Goal: Use online tool/utility: Utilize a website feature to perform a specific function

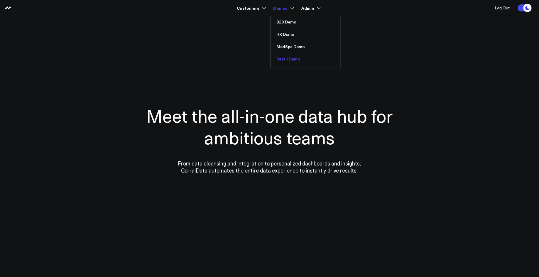
click at [281, 55] on link "Retail Demo" at bounding box center [306, 59] width 70 height 12
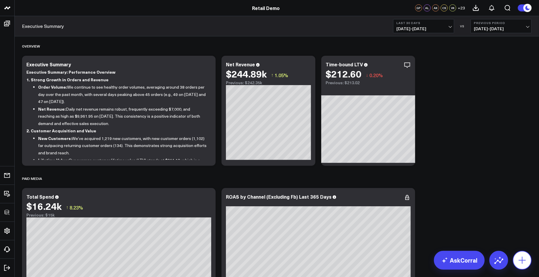
click at [523, 260] on icon at bounding box center [522, 260] width 9 height 9
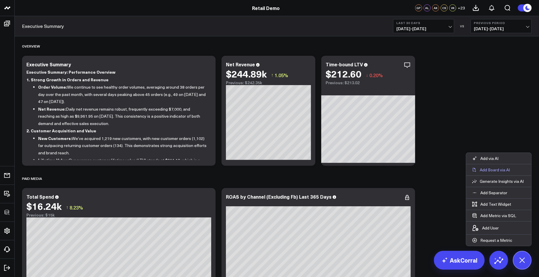
click at [494, 171] on p "Add Board via AI" at bounding box center [495, 169] width 30 height 5
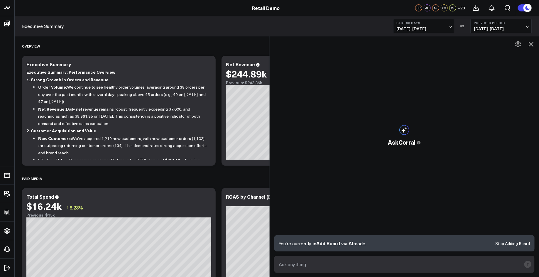
click at [299, 266] on textarea at bounding box center [400, 264] width 244 height 11
paste textarea "Build a marketing performance dashboard for paid campaigns vs organic traffic."
type textarea "Build a marketing performance dashboard for paid campaigns vs organic traffic."
